Goal: Obtain resource: Download file/media

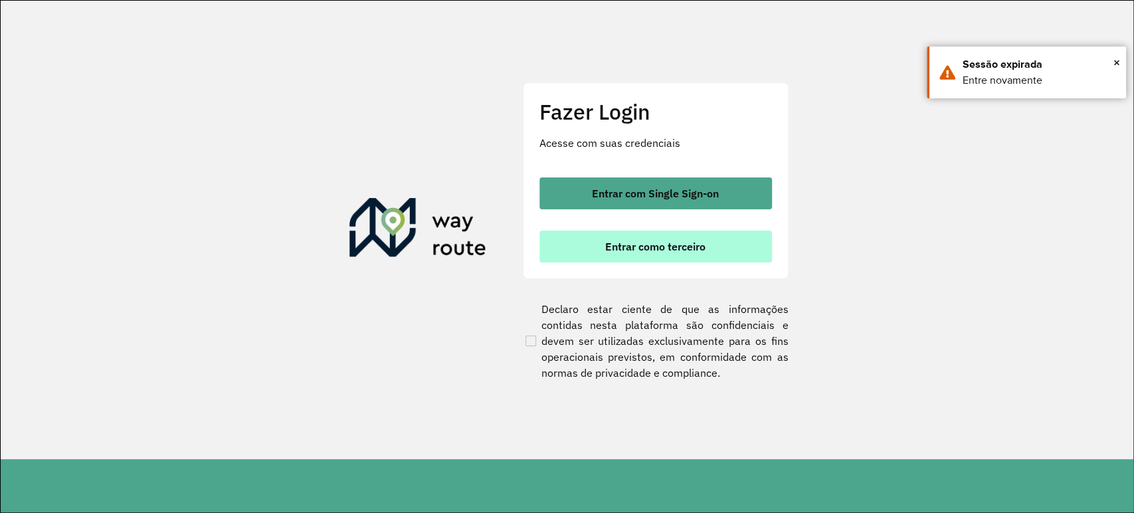
click at [634, 231] on button "Entrar como terceiro" at bounding box center [656, 247] width 233 height 32
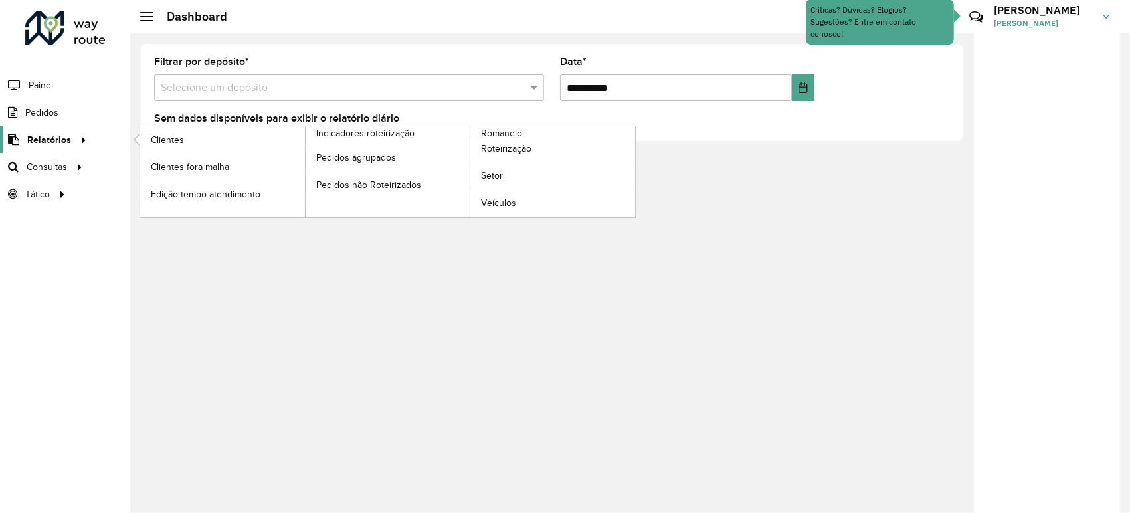
click at [68, 151] on link "Relatórios" at bounding box center [45, 139] width 91 height 27
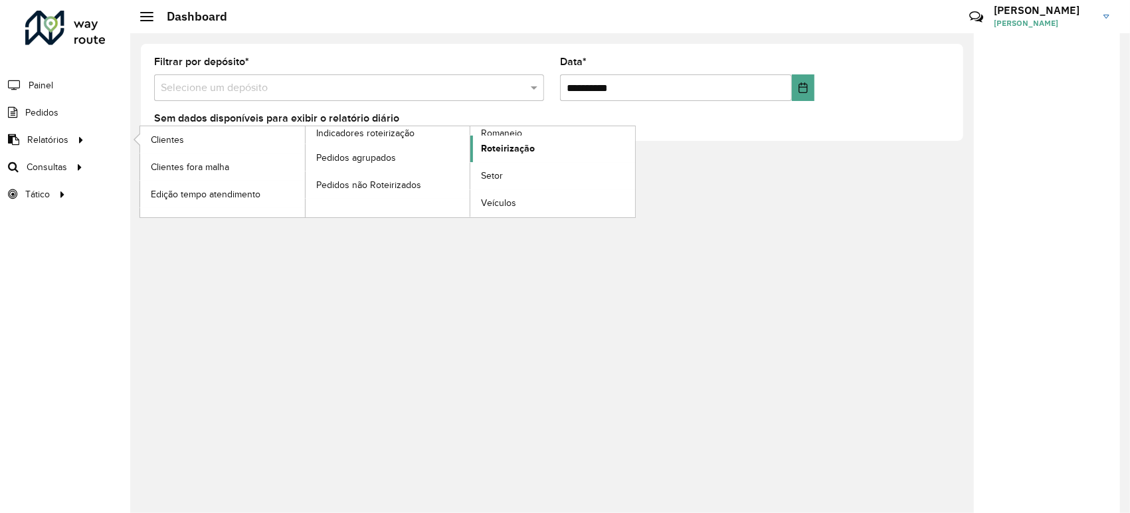
click at [501, 152] on span "Roteirização" at bounding box center [508, 149] width 54 height 14
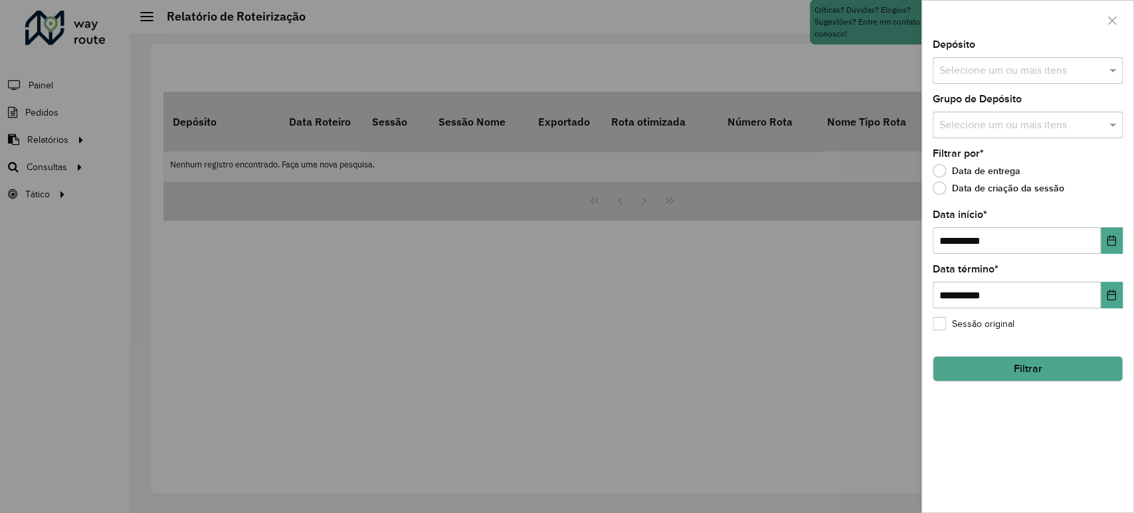
drag, startPoint x: 1061, startPoint y: 78, endPoint x: 1063, endPoint y: 88, distance: 9.5
click at [1062, 78] on input "text" at bounding box center [1021, 71] width 170 height 16
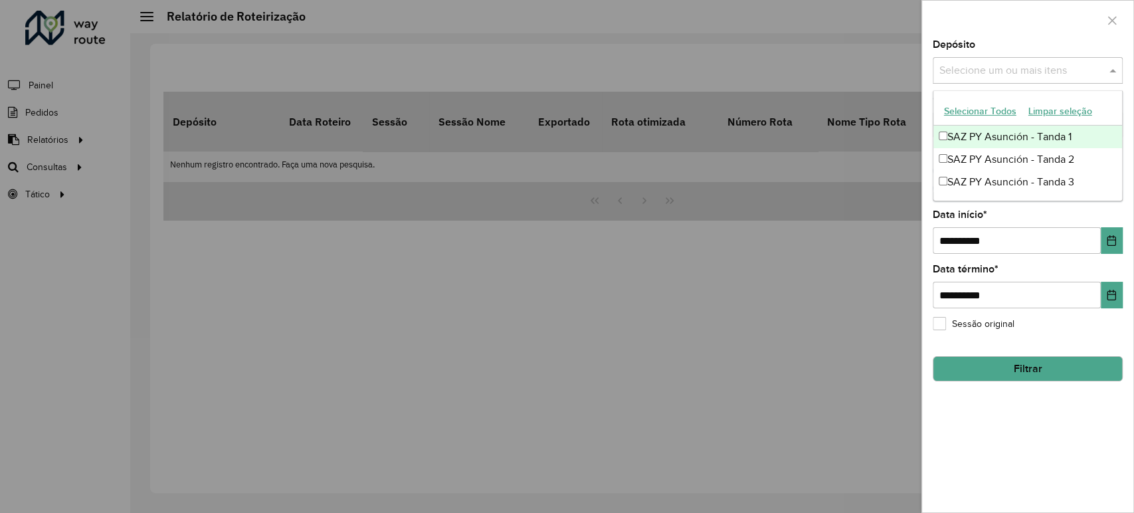
click at [1028, 134] on div "SAZ PY Asunción - Tanda 1" at bounding box center [1028, 137] width 189 height 23
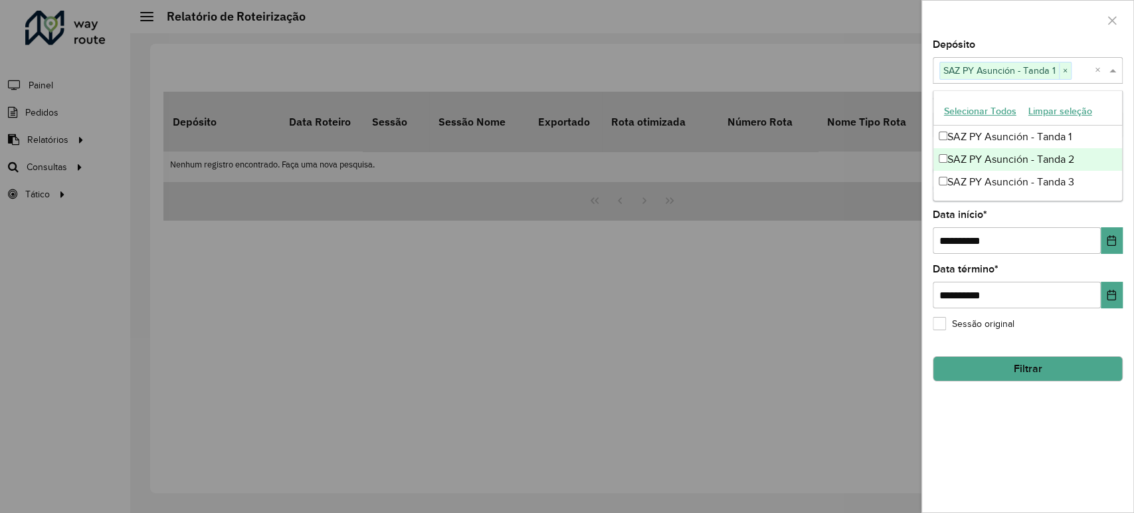
click at [1021, 164] on div "SAZ PY Asunción - Tanda 2" at bounding box center [1028, 159] width 189 height 23
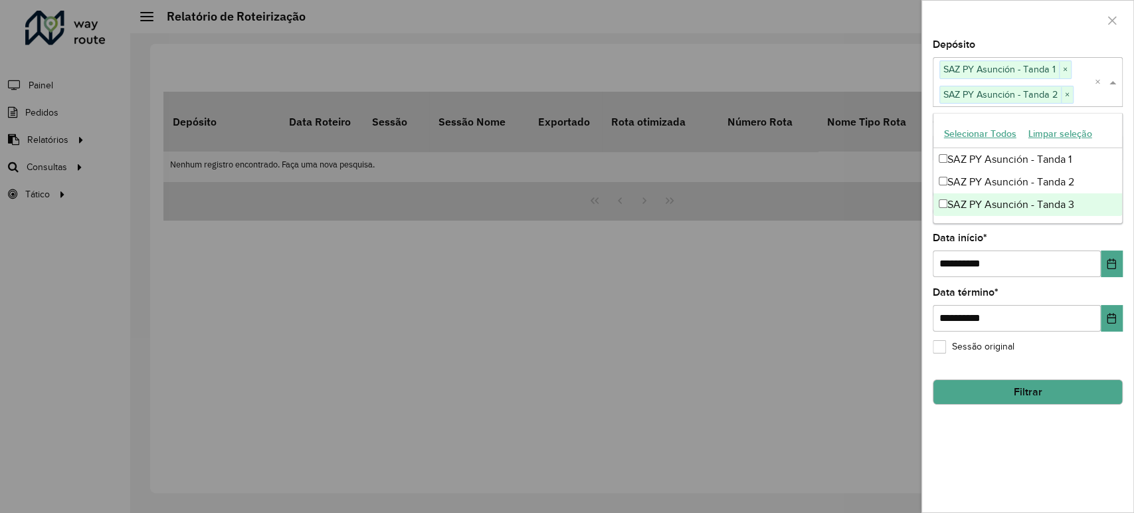
click at [1005, 201] on div "SAZ PY Asunción - Tanda 3" at bounding box center [1028, 204] width 189 height 23
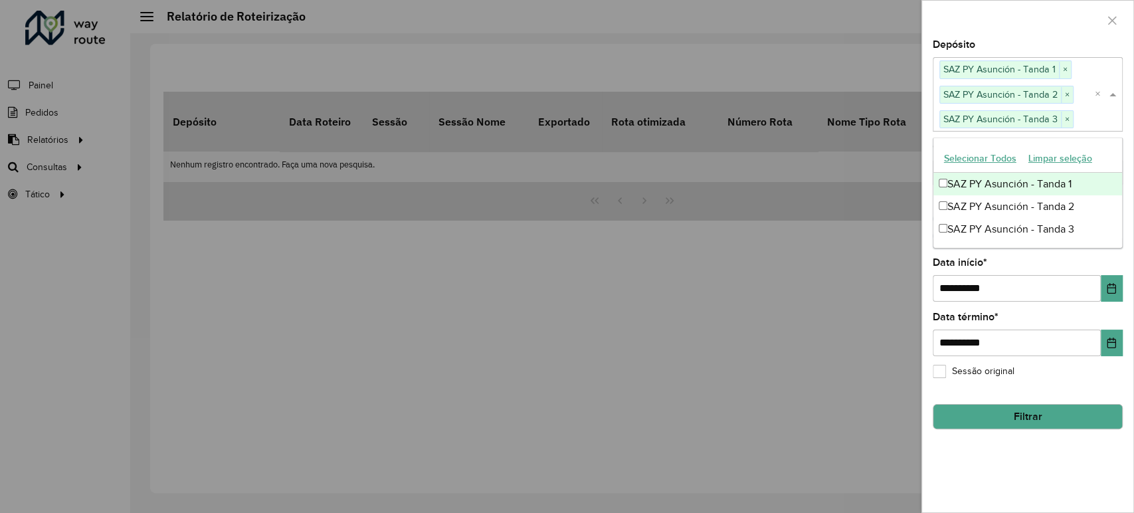
drag, startPoint x: 1048, startPoint y: 29, endPoint x: 1038, endPoint y: 54, distance: 26.5
click at [1049, 29] on div at bounding box center [1027, 20] width 211 height 39
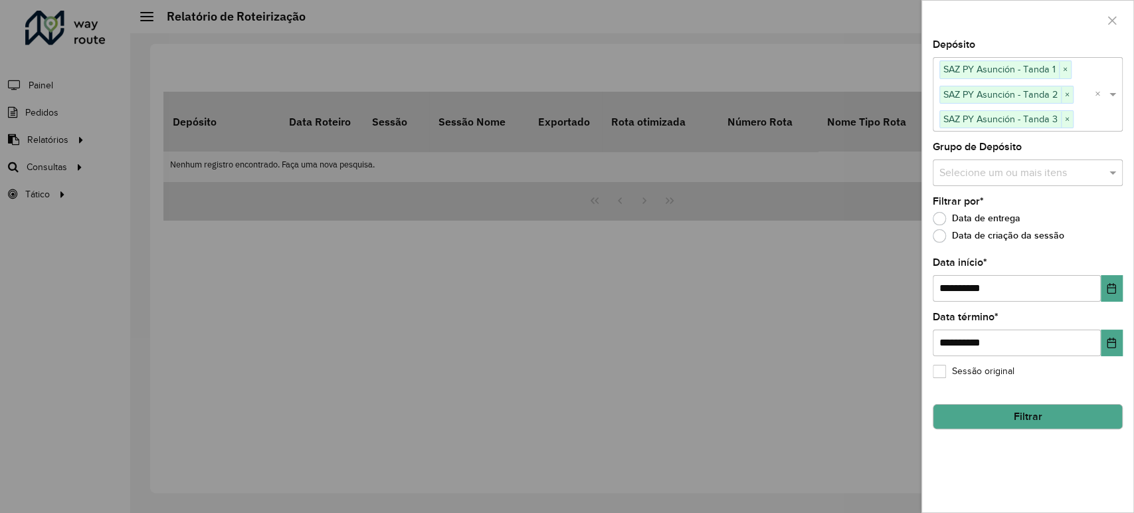
click at [1029, 409] on button "Filtrar" at bounding box center [1028, 416] width 190 height 25
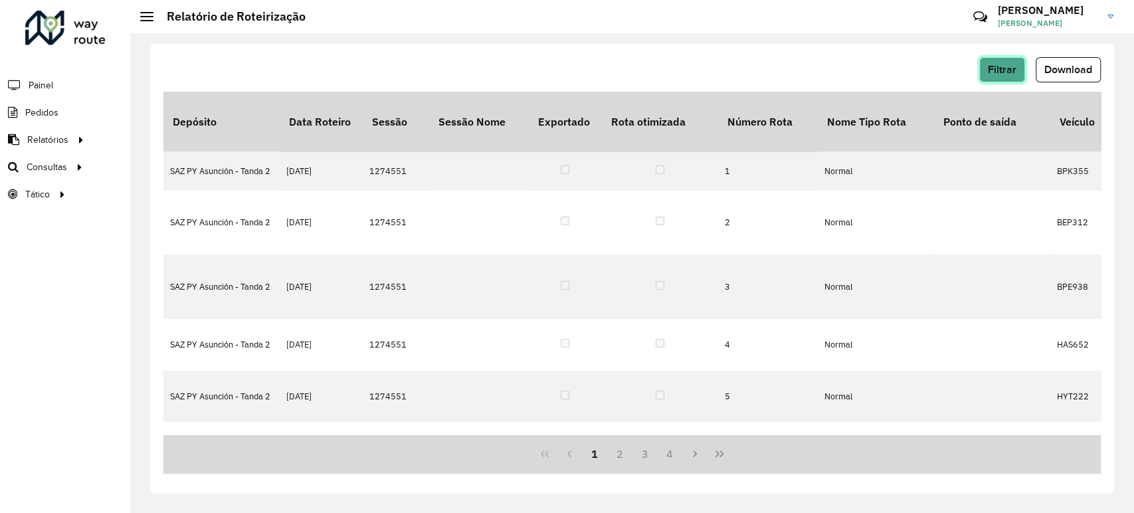
click at [1003, 74] on span "Filtrar" at bounding box center [1002, 69] width 29 height 11
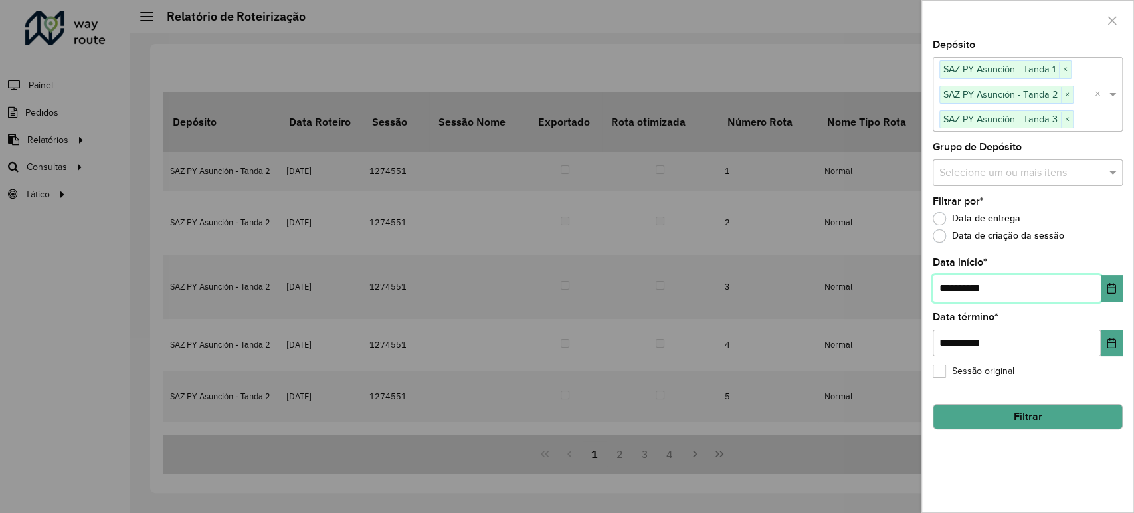
click at [952, 286] on input "**********" at bounding box center [1017, 288] width 168 height 27
type input "**********"
click at [985, 409] on button "Filtrar" at bounding box center [1028, 416] width 190 height 25
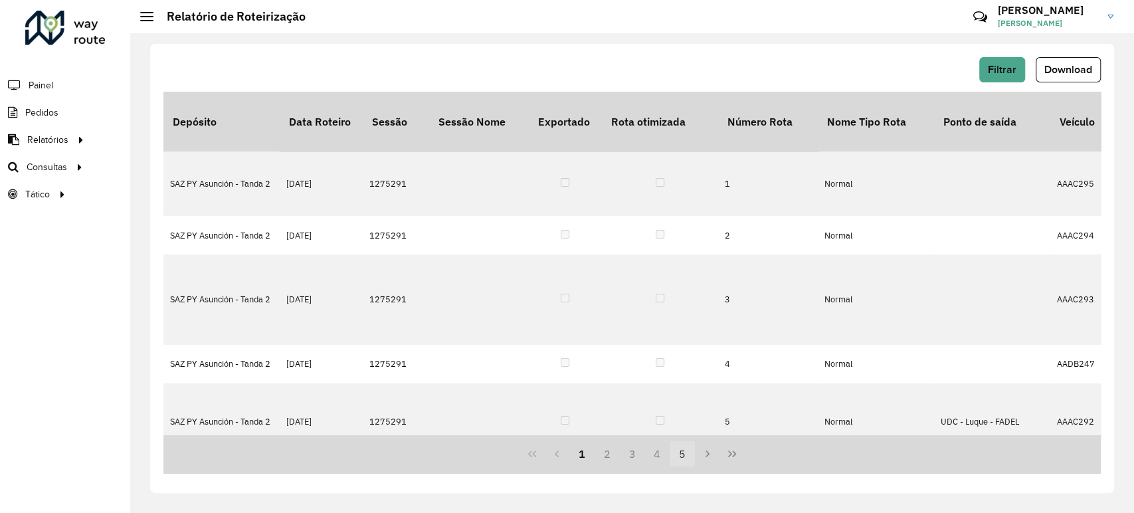
drag, startPoint x: 678, startPoint y: 460, endPoint x: 684, endPoint y: 449, distance: 13.7
click at [678, 456] on button "5" at bounding box center [682, 453] width 25 height 25
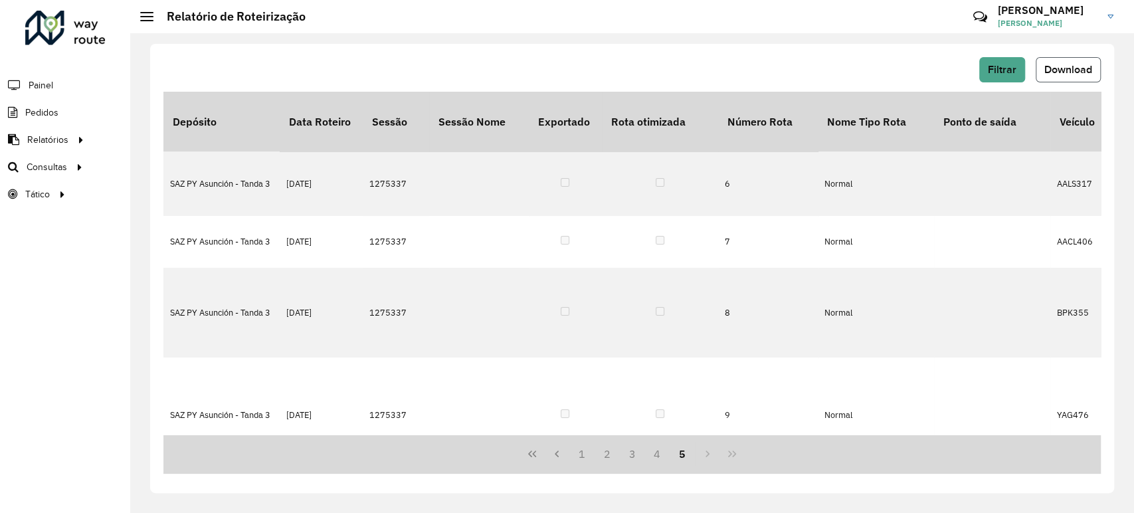
click at [1063, 71] on span "Download" at bounding box center [1069, 69] width 48 height 11
click at [1004, 77] on button "Filtrar" at bounding box center [1002, 69] width 46 height 25
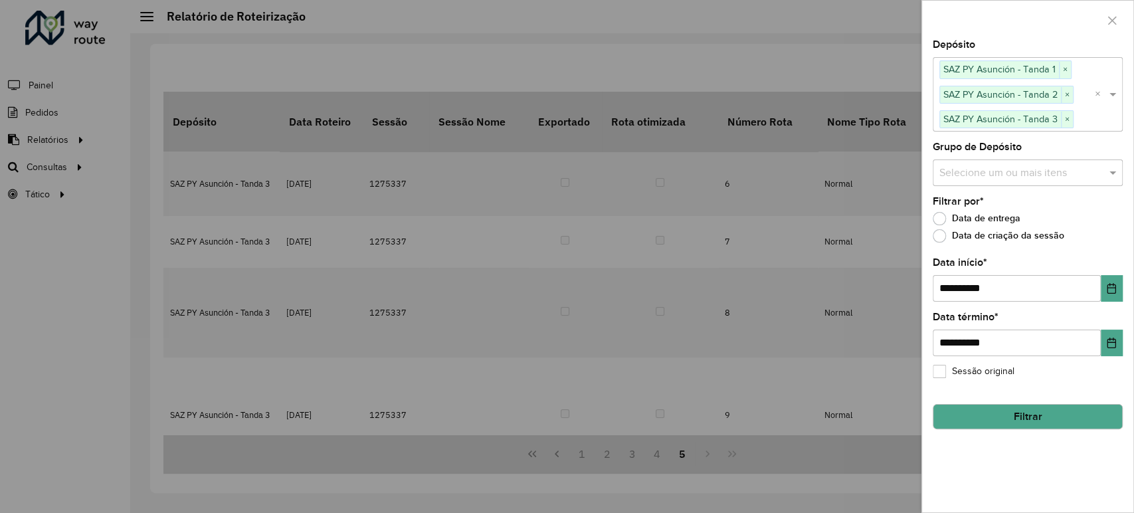
click at [1028, 415] on button "Filtrar" at bounding box center [1028, 416] width 190 height 25
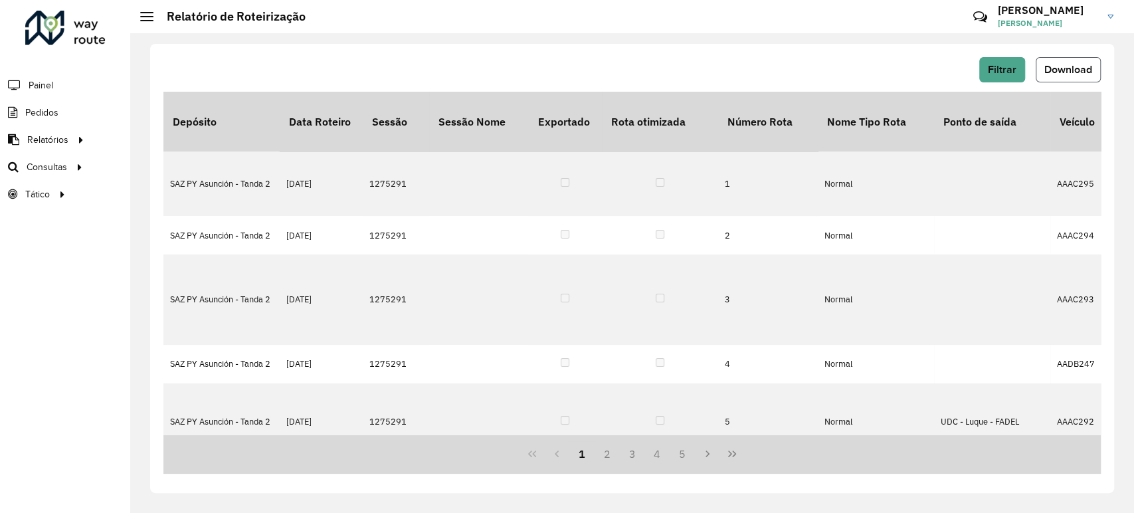
click at [1039, 69] on button "Download" at bounding box center [1068, 69] width 65 height 25
click at [989, 73] on span "Filtrar" at bounding box center [1002, 69] width 29 height 11
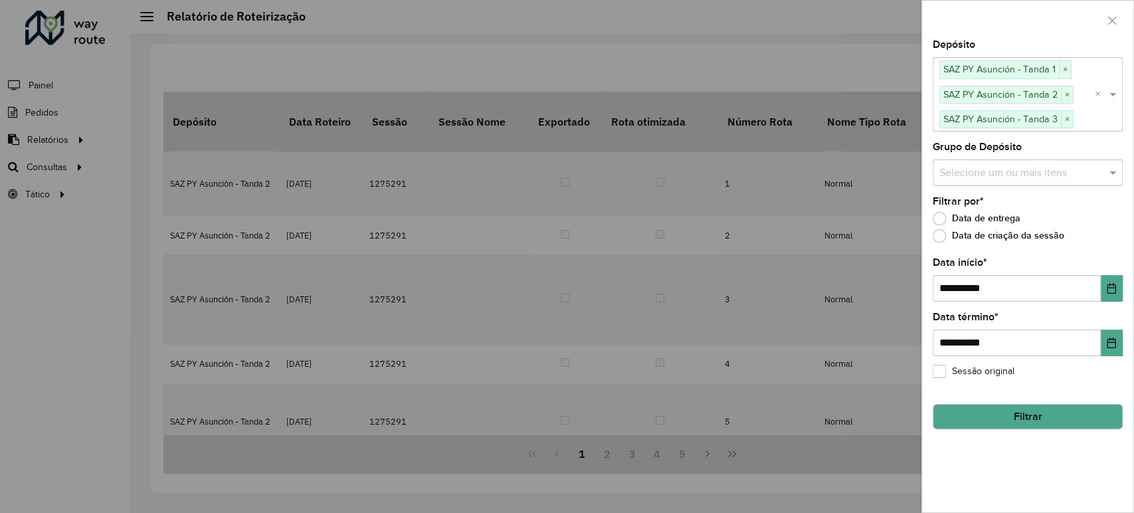
click at [993, 413] on button "Filtrar" at bounding box center [1028, 416] width 190 height 25
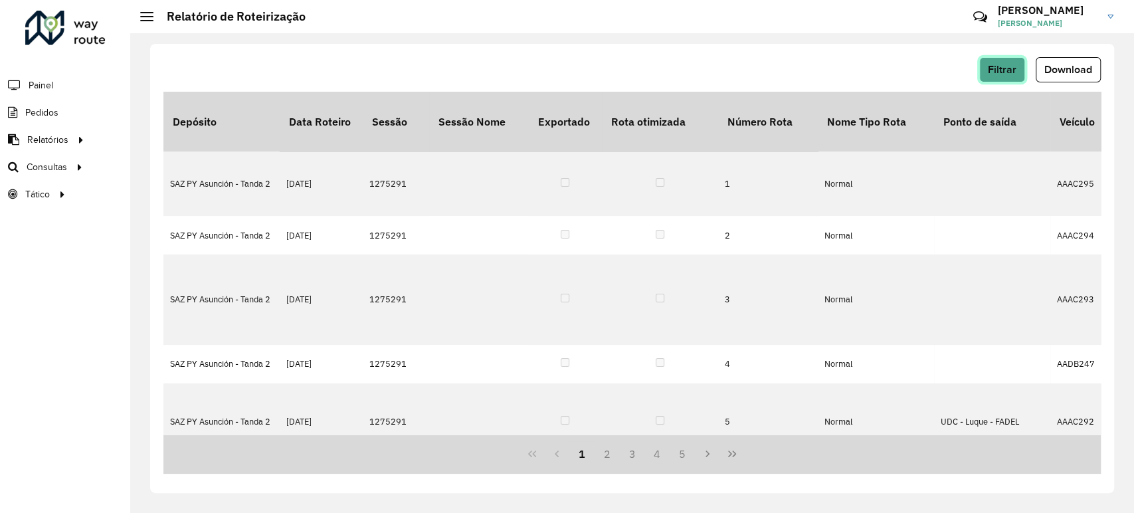
click at [1014, 68] on span "Filtrar" at bounding box center [1002, 69] width 29 height 11
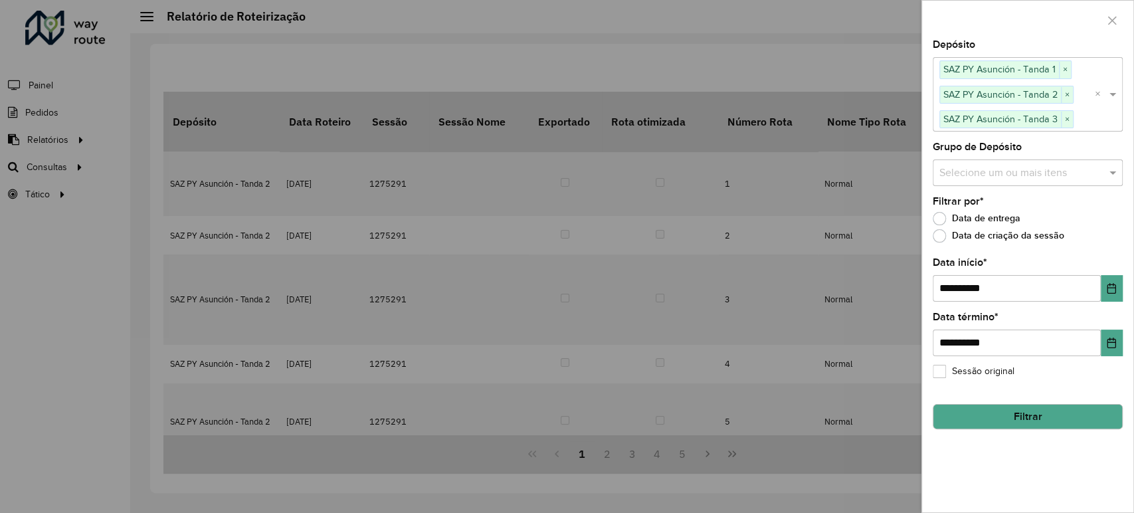
click at [841, 42] on div at bounding box center [567, 256] width 1134 height 513
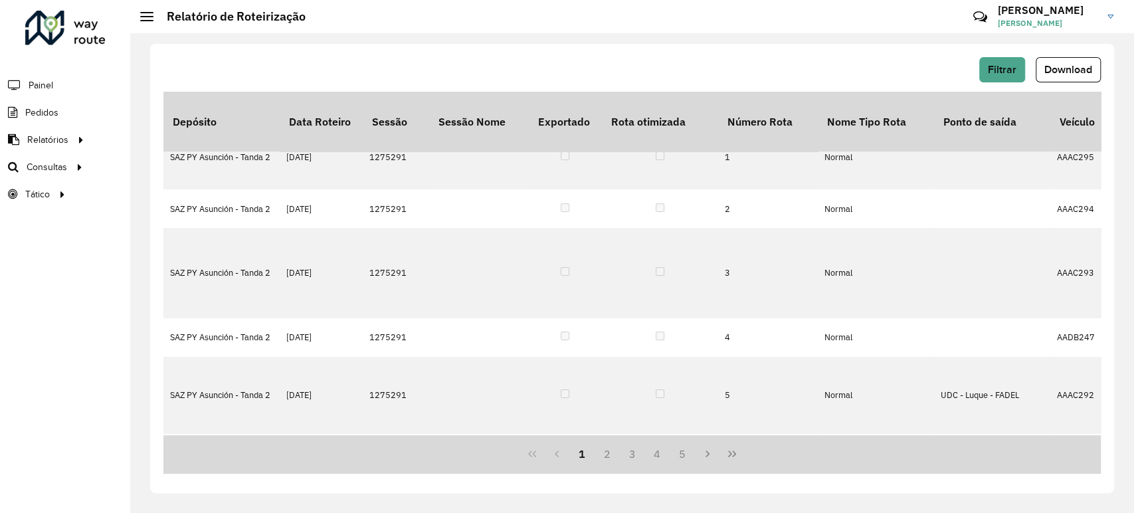
scroll to position [74, 0]
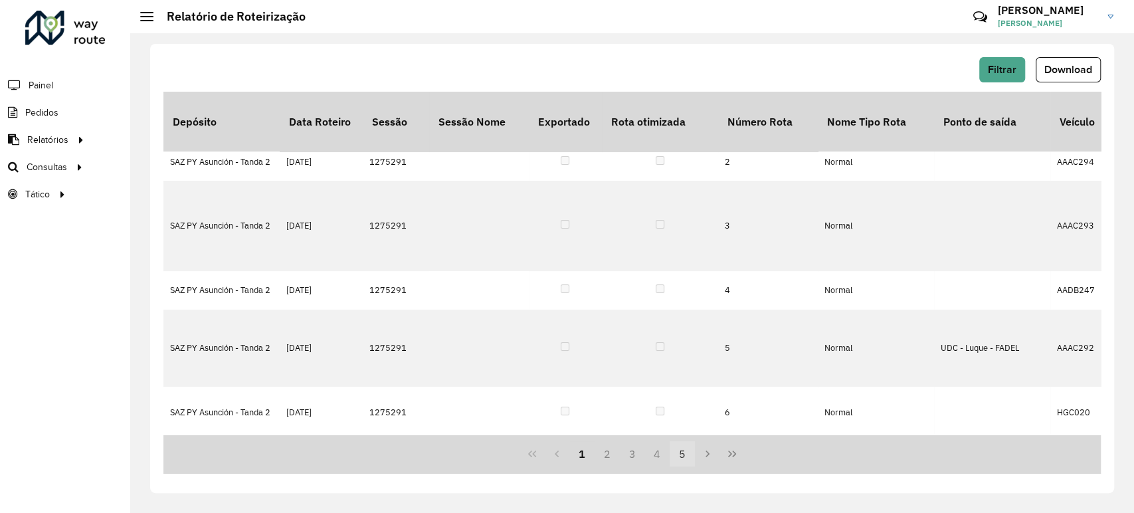
click at [685, 456] on button "5" at bounding box center [682, 453] width 25 height 25
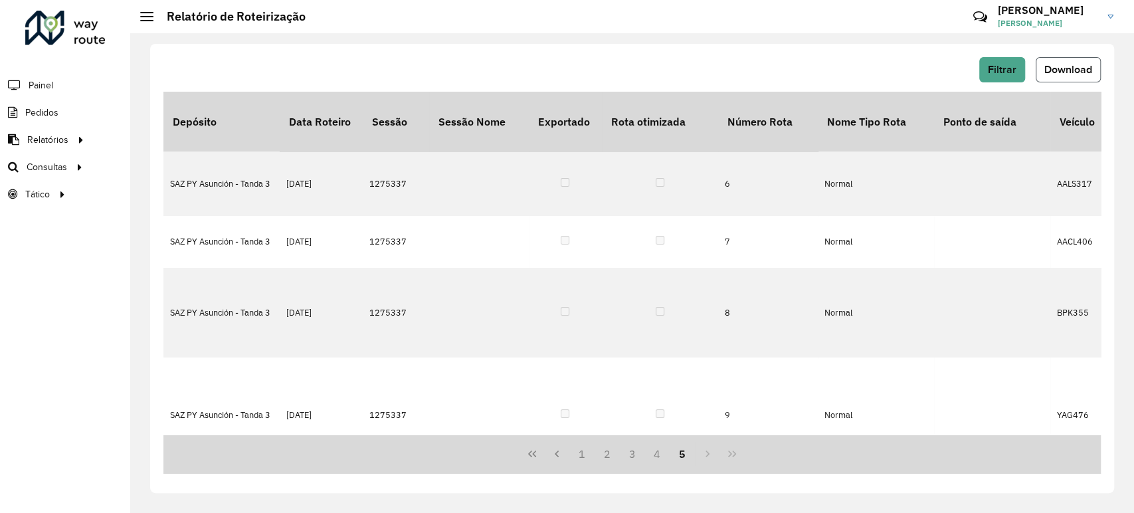
click at [1059, 66] on span "Download" at bounding box center [1069, 69] width 48 height 11
click at [993, 57] on div "Filtrar Download Depósito Data Roteiro Sessão Sessão Nome Exportado Rota otimiz…" at bounding box center [632, 268] width 964 height 449
click at [1002, 65] on span "Filtrar" at bounding box center [1002, 69] width 29 height 11
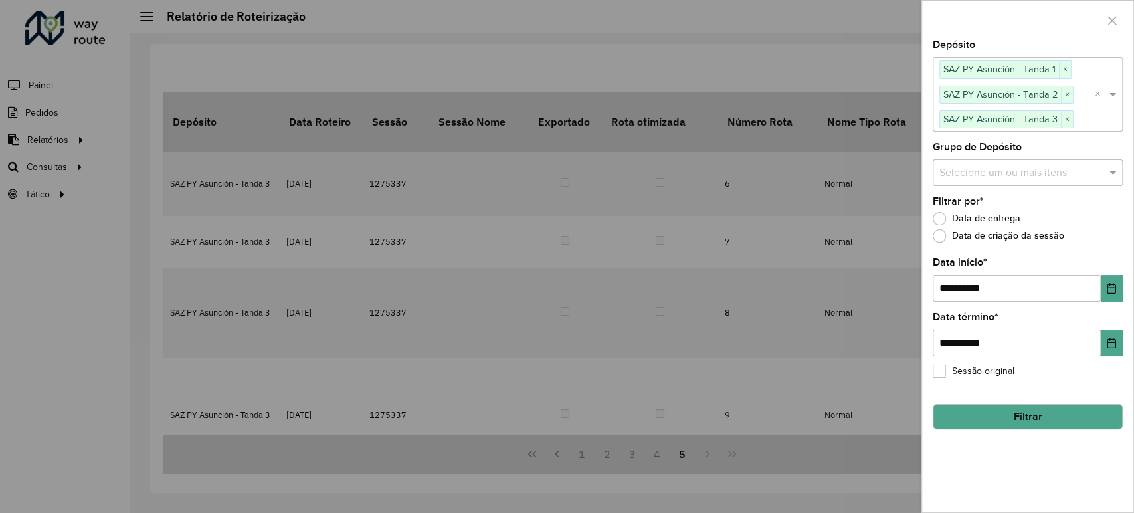
click at [1051, 419] on button "Filtrar" at bounding box center [1028, 416] width 190 height 25
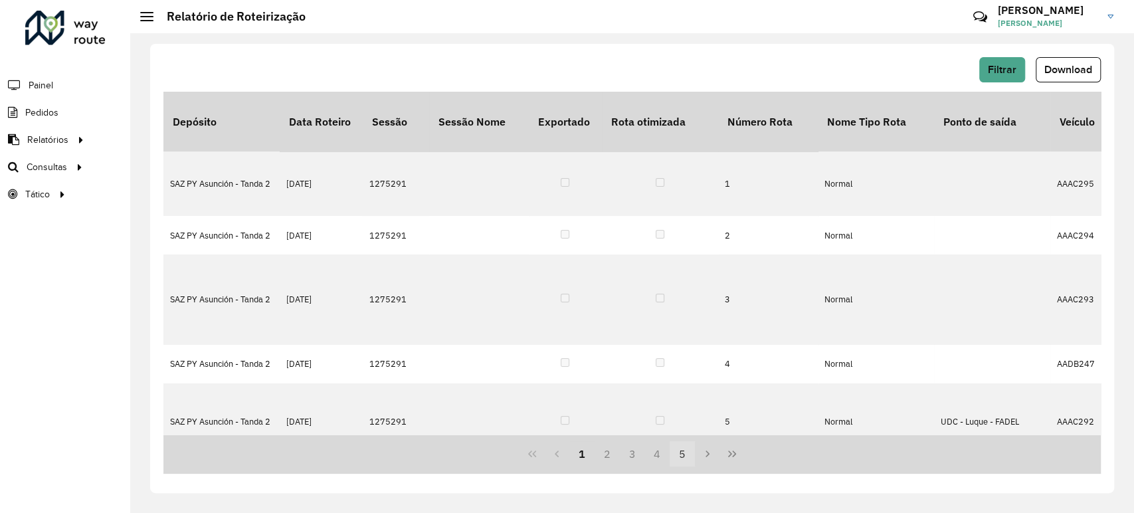
click at [688, 453] on button "5" at bounding box center [682, 453] width 25 height 25
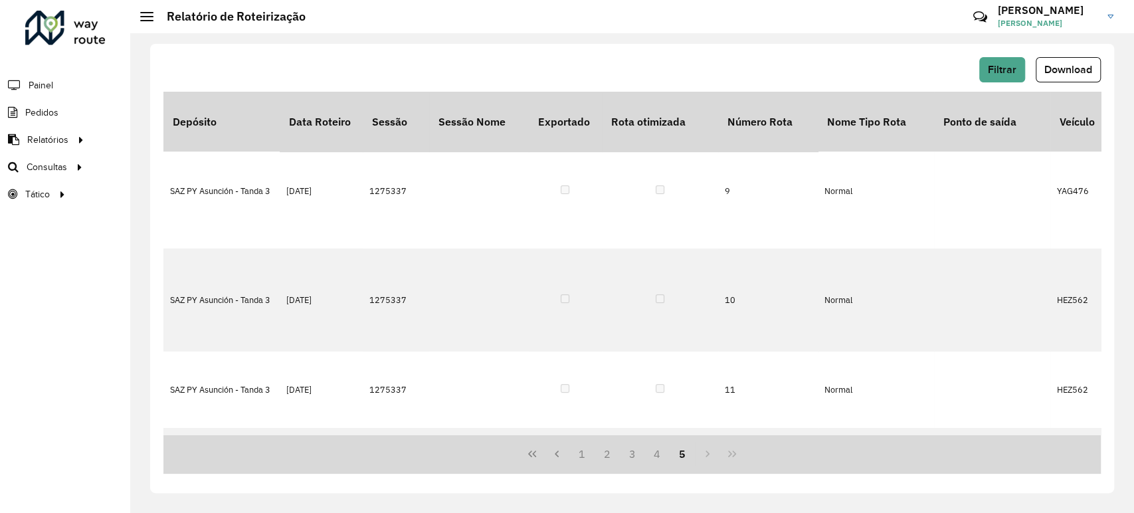
scroll to position [376, 0]
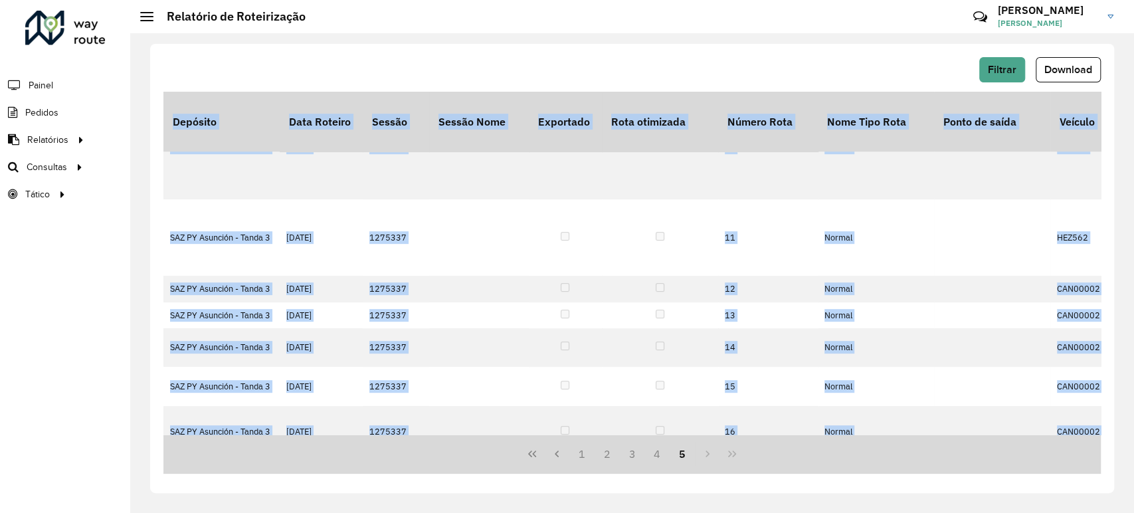
drag, startPoint x: 284, startPoint y: 429, endPoint x: 296, endPoint y: 446, distance: 20.1
click at [330, 434] on div "Depósito Data Roteiro Sessão Sessão Nome Exportado Rota otimizada Número Rota N…" at bounding box center [632, 263] width 938 height 343
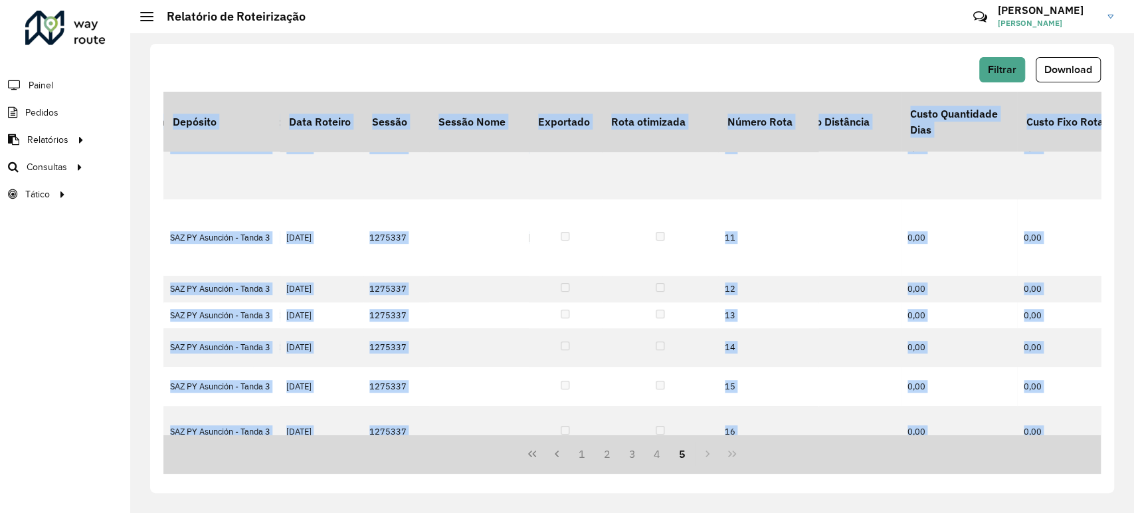
scroll to position [376, 648]
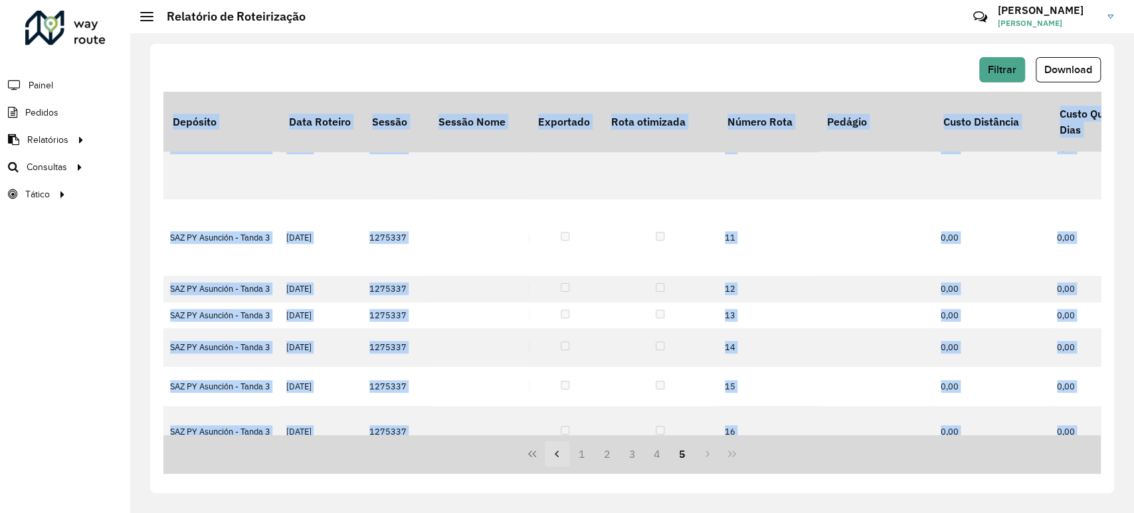
click at [560, 449] on icon "Previous Page" at bounding box center [557, 454] width 11 height 11
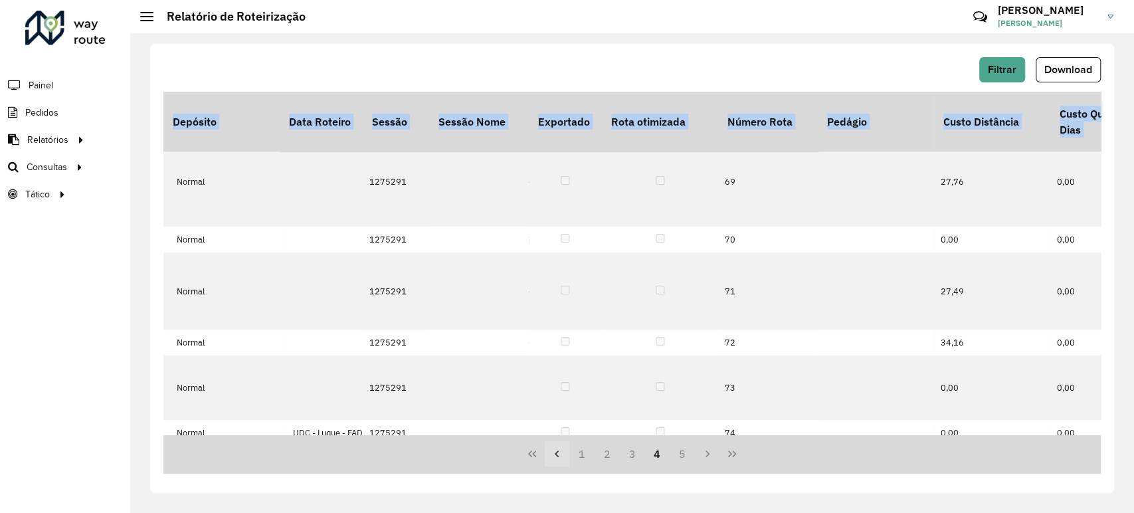
scroll to position [0, 648]
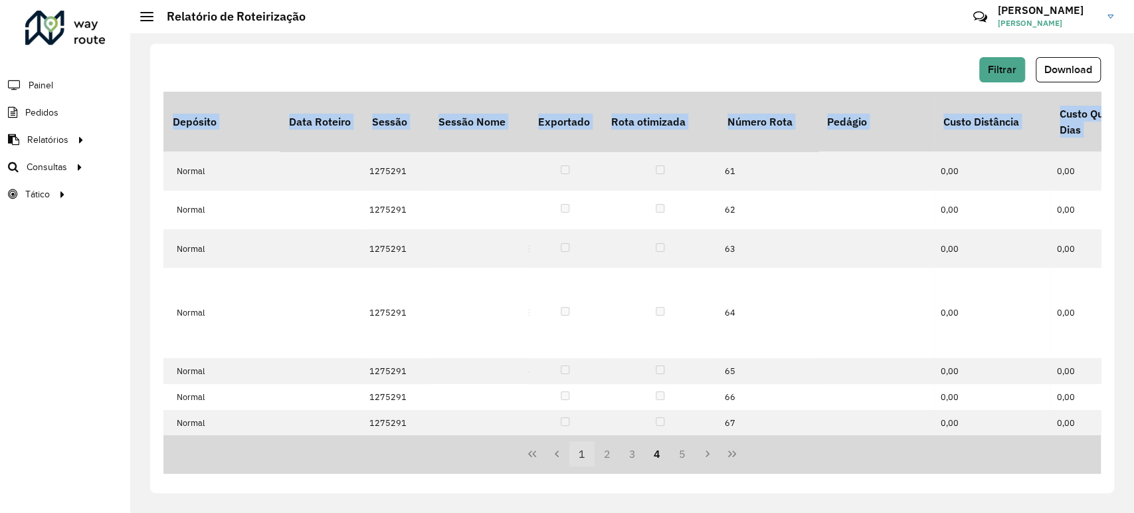
click at [573, 450] on button "1" at bounding box center [581, 453] width 25 height 25
